Goal: Information Seeking & Learning: Learn about a topic

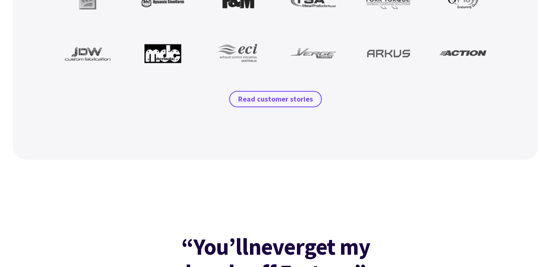
scroll to position [890, 0]
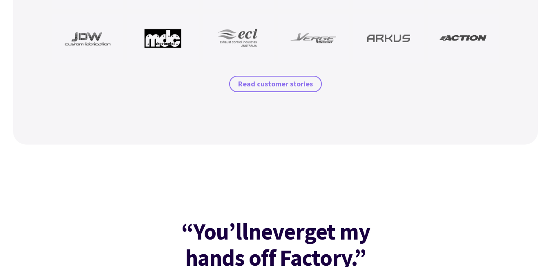
click at [291, 92] on link "Read customer stories" at bounding box center [275, 84] width 93 height 16
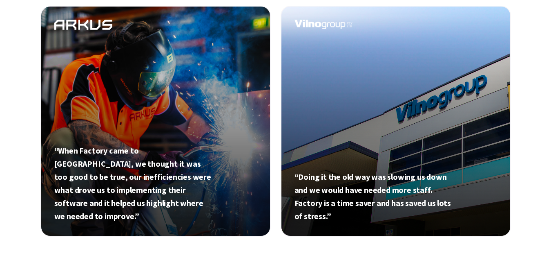
scroll to position [612, 0]
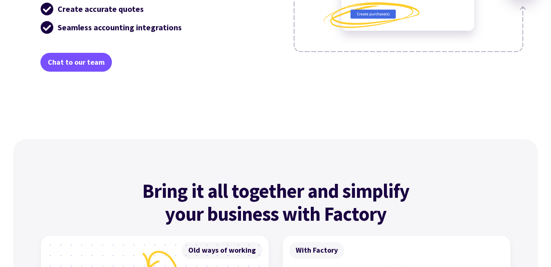
scroll to position [2335, 0]
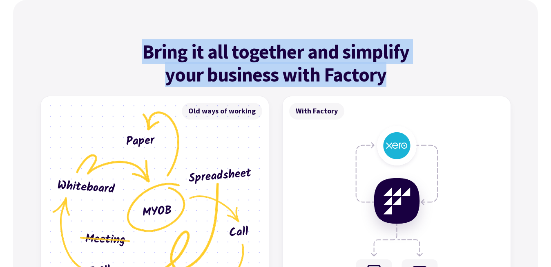
drag, startPoint x: 159, startPoint y: 55, endPoint x: 396, endPoint y: 72, distance: 237.7
click at [396, 72] on h4 "Bring it all together and simplify your business with Factory" at bounding box center [275, 63] width 303 height 46
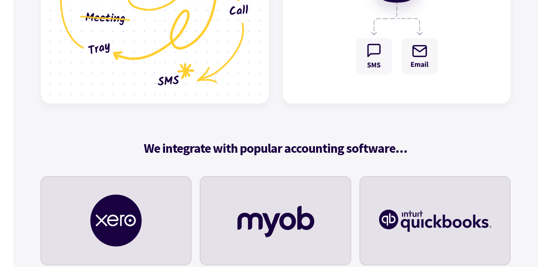
scroll to position [2613, 0]
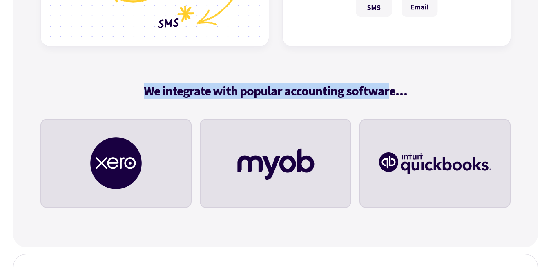
drag, startPoint x: 145, startPoint y: 92, endPoint x: 404, endPoint y: 99, distance: 259.7
click at [396, 99] on div "We integrate with popular accounting software…" at bounding box center [275, 151] width 471 height 164
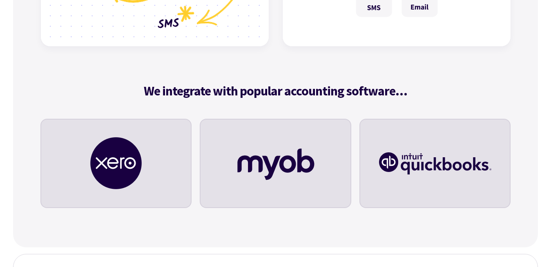
click at [406, 99] on div "We integrate with popular accounting software…" at bounding box center [275, 151] width 471 height 164
click at [408, 92] on h5 "We integrate with popular accounting software…" at bounding box center [275, 91] width 471 height 16
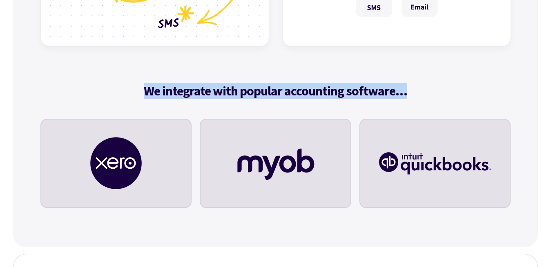
drag, startPoint x: 405, startPoint y: 92, endPoint x: 128, endPoint y: 94, distance: 277.6
click at [128, 94] on h5 "We integrate with popular accounting software…" at bounding box center [275, 91] width 471 height 16
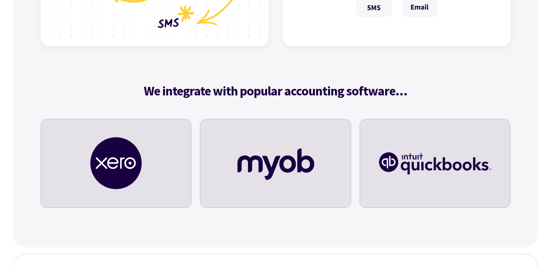
click at [128, 94] on h5 "We integrate with popular accounting software…" at bounding box center [275, 91] width 471 height 16
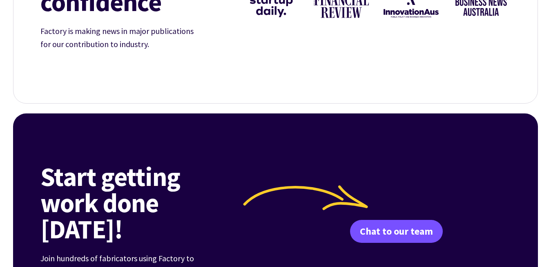
scroll to position [2835, 0]
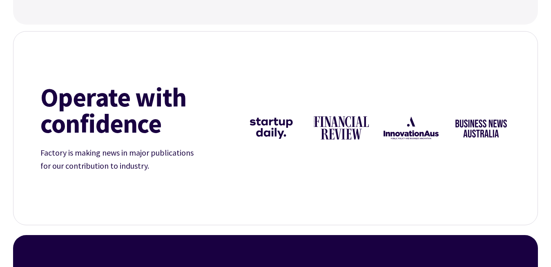
drag, startPoint x: 46, startPoint y: 102, endPoint x: 161, endPoint y: 177, distance: 137.6
click at [161, 177] on div "Operate with confidence Factory is making news in major publications for our co…" at bounding box center [276, 127] width 491 height 193
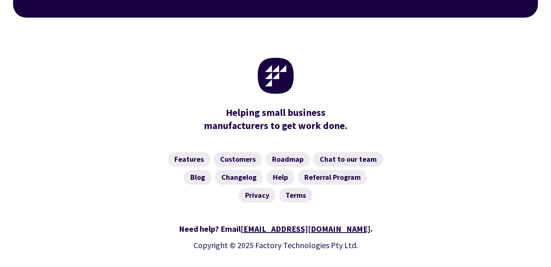
scroll to position [3300, 0]
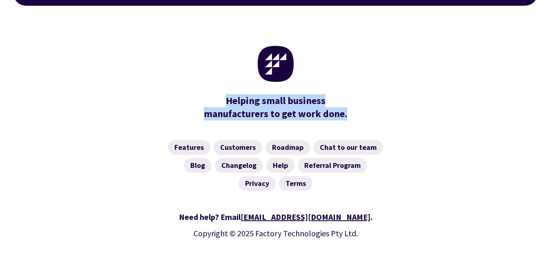
drag, startPoint x: 228, startPoint y: 74, endPoint x: 351, endPoint y: 90, distance: 124.1
click at [351, 94] on div "Helping small business manufacturers to get work done." at bounding box center [275, 107] width 151 height 26
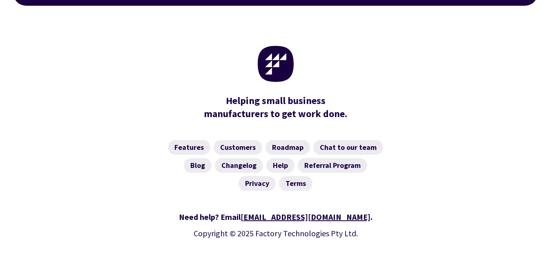
click at [62, 166] on div "Features Customers Roadmap Chat to our team Blog Changelog Help Referral Progra…" at bounding box center [275, 165] width 471 height 70
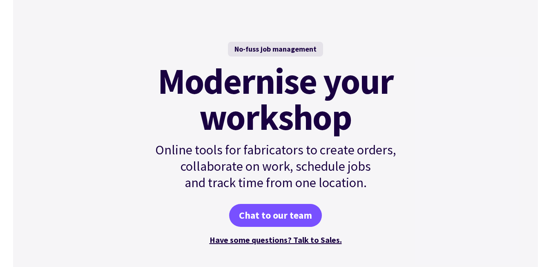
scroll to position [0, 0]
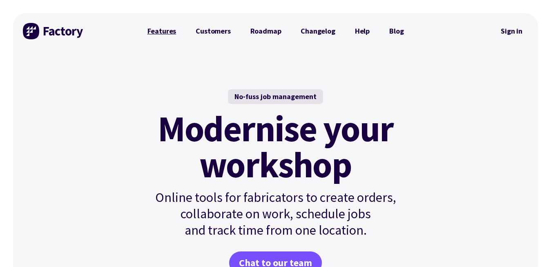
click at [170, 29] on link "Features" at bounding box center [162, 31] width 49 height 16
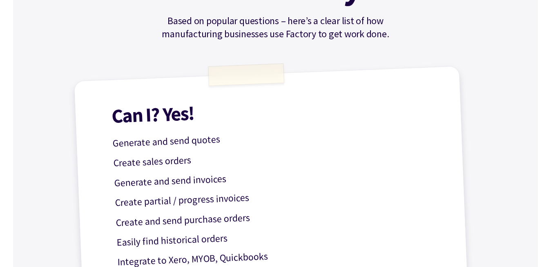
scroll to position [167, 0]
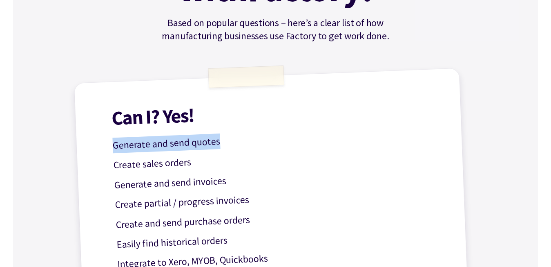
drag, startPoint x: 114, startPoint y: 146, endPoint x: 245, endPoint y: 148, distance: 131.7
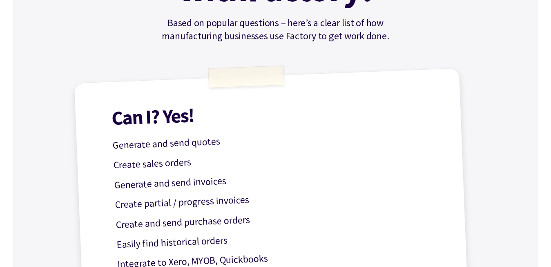
click at [154, 162] on p "Create sales orders" at bounding box center [276, 158] width 327 height 29
drag, startPoint x: 117, startPoint y: 165, endPoint x: 191, endPoint y: 163, distance: 74.0
click at [191, 163] on p "Create sales orders" at bounding box center [276, 158] width 327 height 29
click at [188, 163] on p "Create sales orders" at bounding box center [276, 158] width 327 height 29
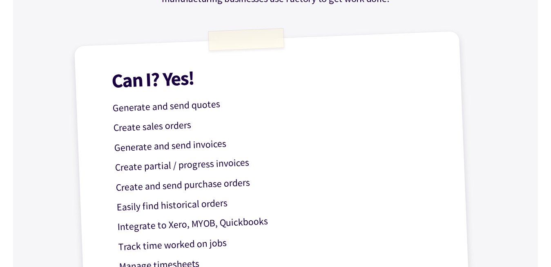
scroll to position [222, 0]
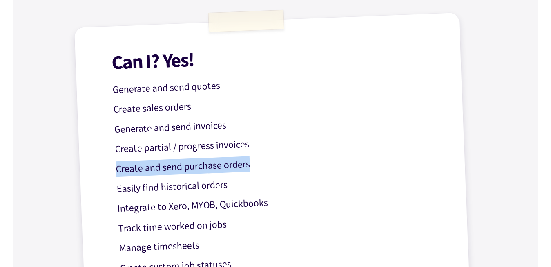
drag, startPoint x: 116, startPoint y: 170, endPoint x: 256, endPoint y: 168, distance: 139.8
click at [256, 168] on p "Create and send purchase orders" at bounding box center [278, 162] width 327 height 29
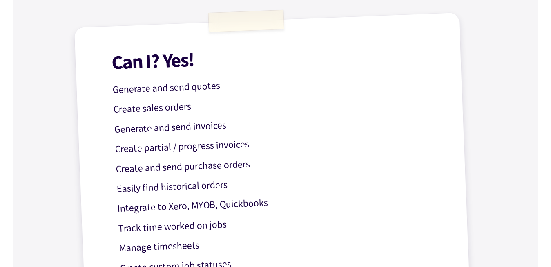
click at [256, 168] on p "Create and send purchase orders" at bounding box center [278, 162] width 327 height 29
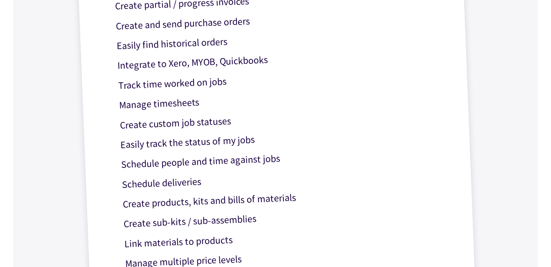
scroll to position [334, 0]
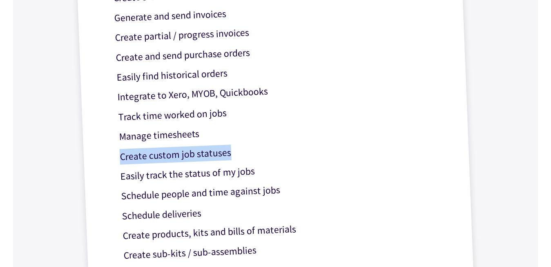
drag, startPoint x: 121, startPoint y: 157, endPoint x: 244, endPoint y: 157, distance: 123.5
click at [244, 157] on p "Create custom job statuses" at bounding box center [282, 150] width 327 height 29
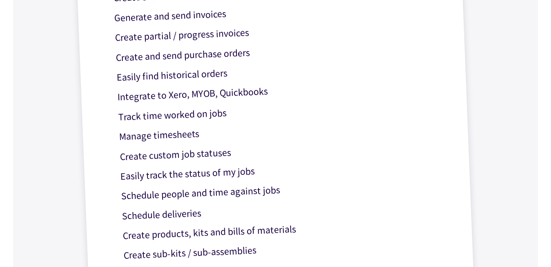
click at [118, 157] on div "Can I? Yes! Generate and send quotes Create sales orders Generate and send invo…" at bounding box center [276, 140] width 404 height 479
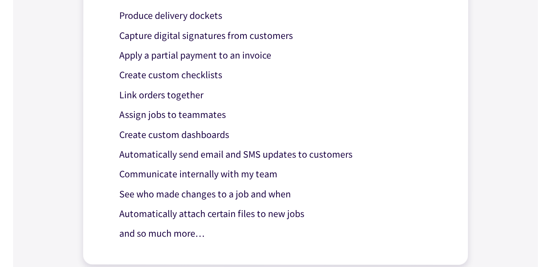
scroll to position [917, 0]
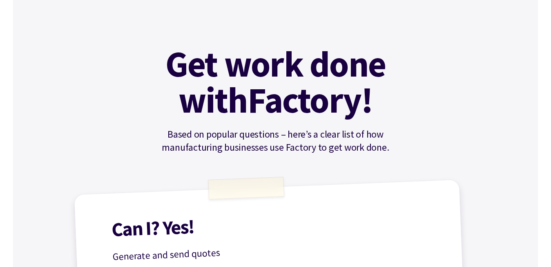
scroll to position [0, 0]
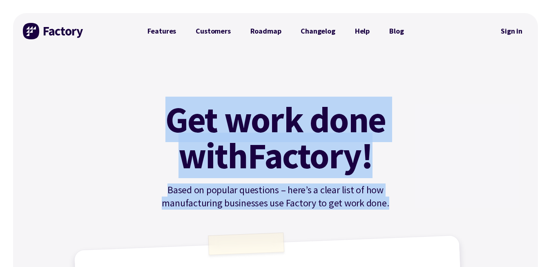
drag, startPoint x: 172, startPoint y: 117, endPoint x: 363, endPoint y: 207, distance: 210.8
click at [363, 207] on div "Get work done with Factory! Based on popular questions – here’s a clear list of…" at bounding box center [276, 155] width 276 height 108
click at [363, 206] on p "Based on popular questions – here’s a clear list of how manufacturing businesse…" at bounding box center [276, 196] width 276 height 26
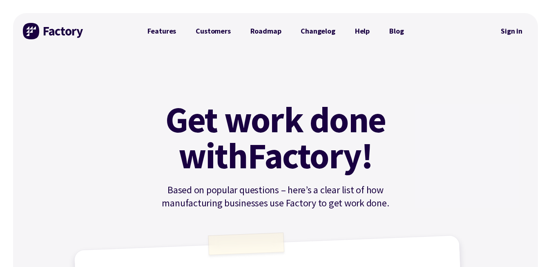
drag, startPoint x: 170, startPoint y: 120, endPoint x: 298, endPoint y: 179, distance: 140.8
click at [171, 120] on h1 "Get work done with Factory!" at bounding box center [275, 137] width 245 height 72
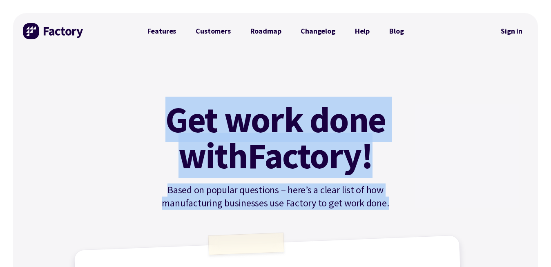
drag, startPoint x: 298, startPoint y: 179, endPoint x: 387, endPoint y: 210, distance: 94.0
click at [385, 207] on p "Based on popular questions – here’s a clear list of how manufacturing businesse…" at bounding box center [276, 196] width 276 height 26
drag, startPoint x: 173, startPoint y: 117, endPoint x: 361, endPoint y: 211, distance: 210.2
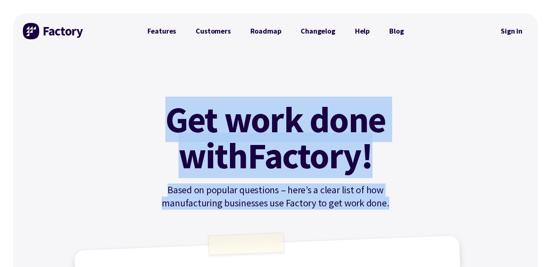
drag, startPoint x: 172, startPoint y: 118, endPoint x: 366, endPoint y: 210, distance: 215.2
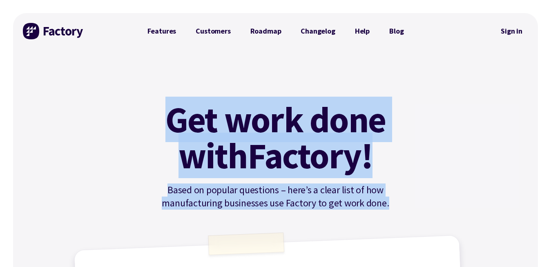
drag, startPoint x: 168, startPoint y: 119, endPoint x: 360, endPoint y: 208, distance: 212.3
click at [360, 208] on div "Get work done with Factory! Based on popular questions – here’s a clear list of…" at bounding box center [276, 155] width 276 height 108
click at [360, 208] on p "Based on popular questions – here’s a clear list of how manufacturing businesse…" at bounding box center [276, 196] width 276 height 26
drag, startPoint x: 167, startPoint y: 128, endPoint x: 366, endPoint y: 217, distance: 217.7
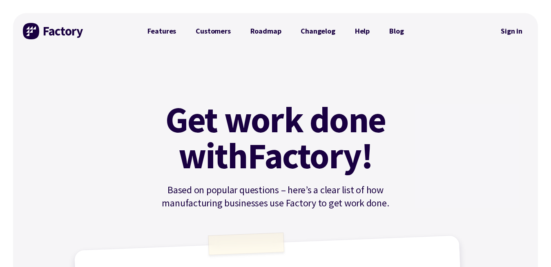
click at [274, 31] on link "Roadmap" at bounding box center [266, 31] width 51 height 16
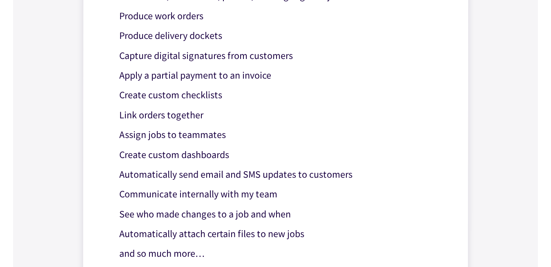
scroll to position [778, 0]
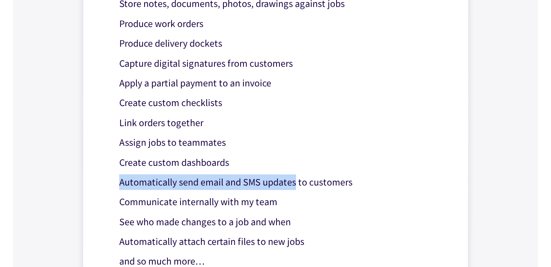
drag, startPoint x: 121, startPoint y: 183, endPoint x: 336, endPoint y: 190, distance: 214.3
click at [303, 188] on p "Automatically send email and SMS updates to customers" at bounding box center [282, 182] width 326 height 16
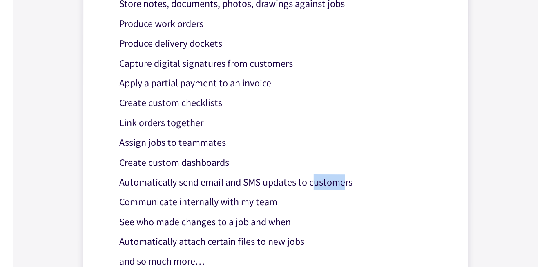
drag, startPoint x: 336, startPoint y: 190, endPoint x: 344, endPoint y: 186, distance: 8.8
click at [344, 186] on p "Automatically send email and SMS updates to customers" at bounding box center [282, 182] width 326 height 16
click at [211, 184] on p "Automatically send email and SMS updates to customers" at bounding box center [282, 182] width 326 height 16
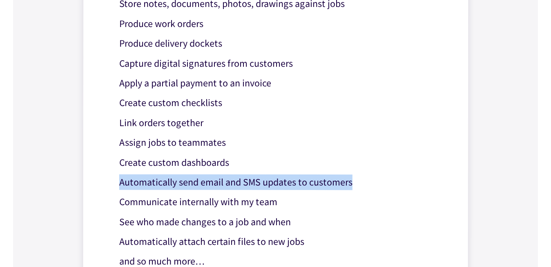
drag, startPoint x: 119, startPoint y: 181, endPoint x: 351, endPoint y: 185, distance: 231.4
click at [351, 185] on p "Automatically send email and SMS updates to customers" at bounding box center [282, 182] width 326 height 16
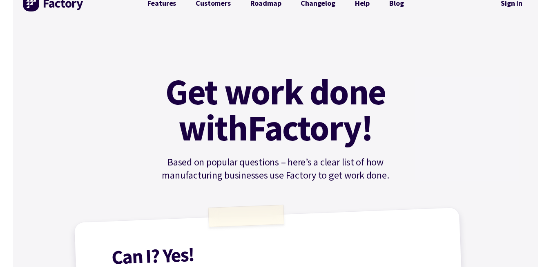
scroll to position [0, 0]
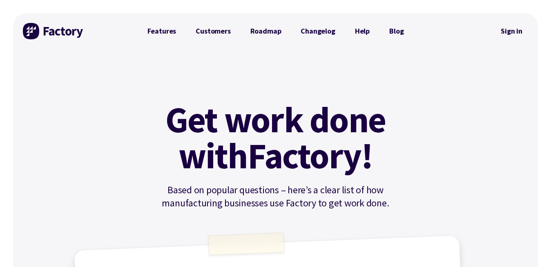
click at [63, 32] on img at bounding box center [53, 31] width 61 height 16
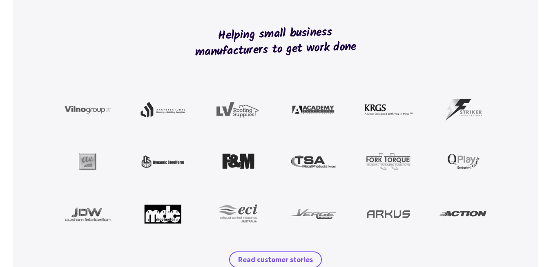
scroll to position [723, 0]
